Goal: Navigation & Orientation: Understand site structure

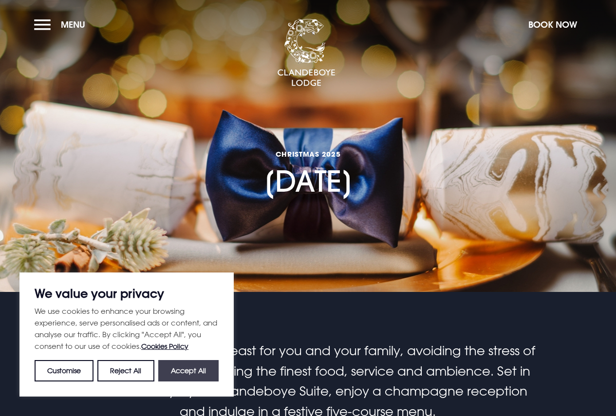
click at [187, 366] on button "Accept All" at bounding box center [188, 370] width 60 height 21
checkbox input "true"
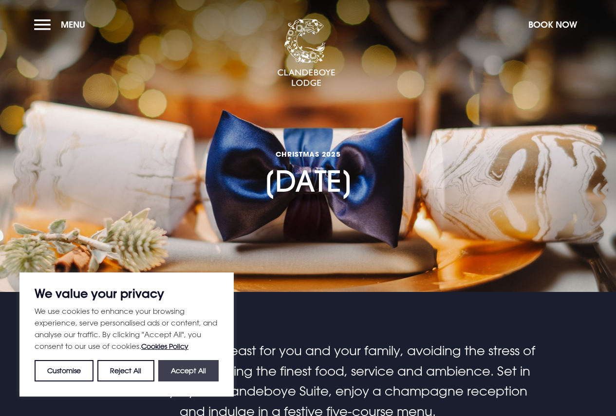
checkbox input "true"
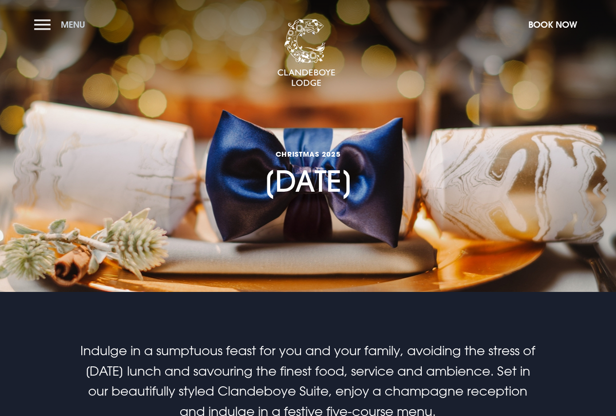
click at [45, 28] on button "Menu" at bounding box center [62, 24] width 56 height 21
